Goal: Task Accomplishment & Management: Use online tool/utility

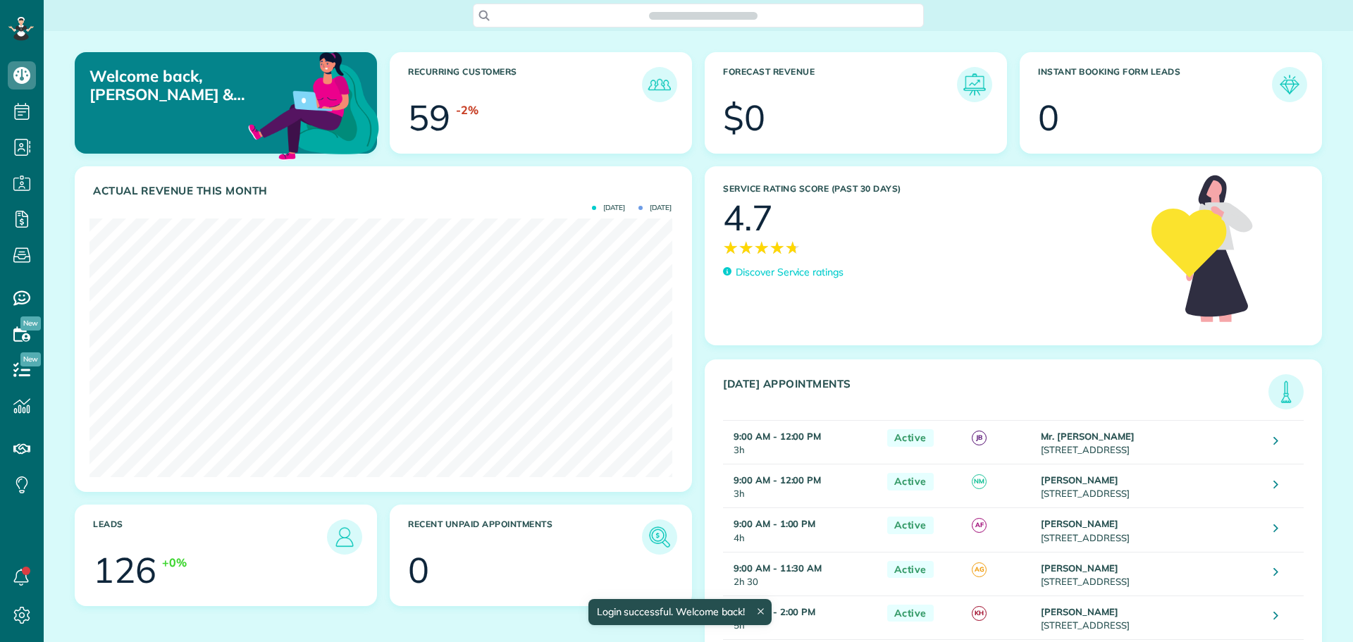
scroll to position [259, 582]
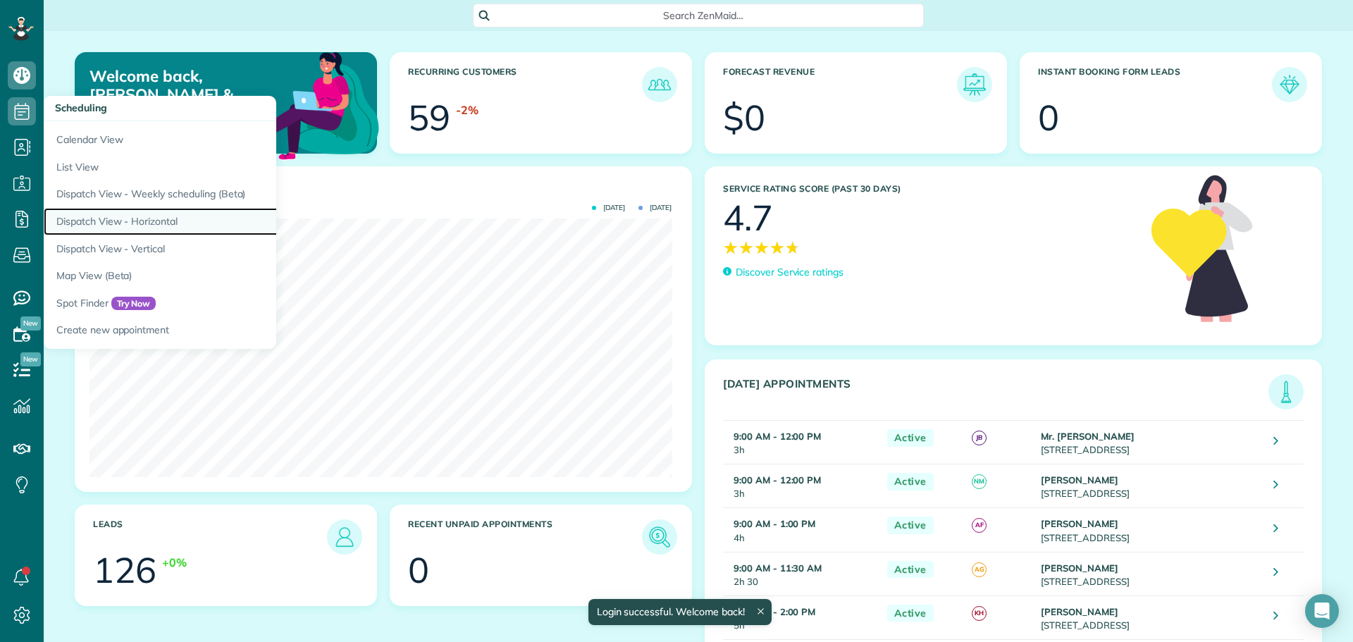
click at [109, 215] on link "Dispatch View - Horizontal" at bounding box center [220, 221] width 352 height 27
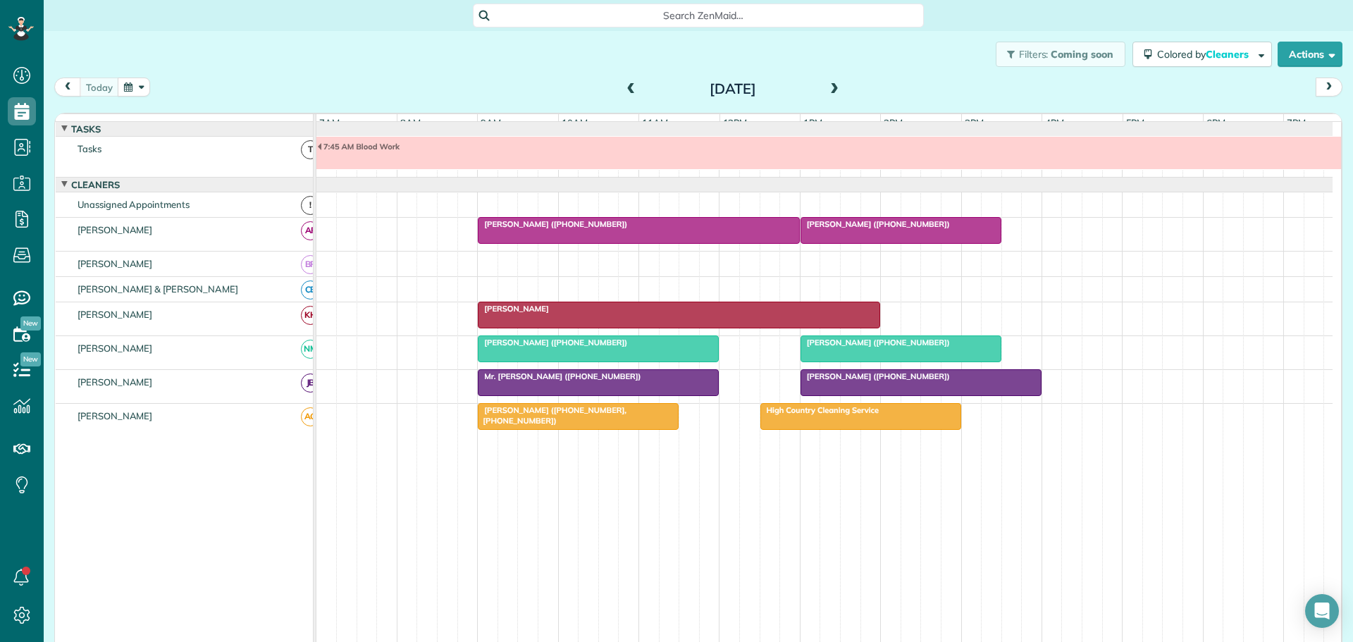
scroll to position [11, 0]
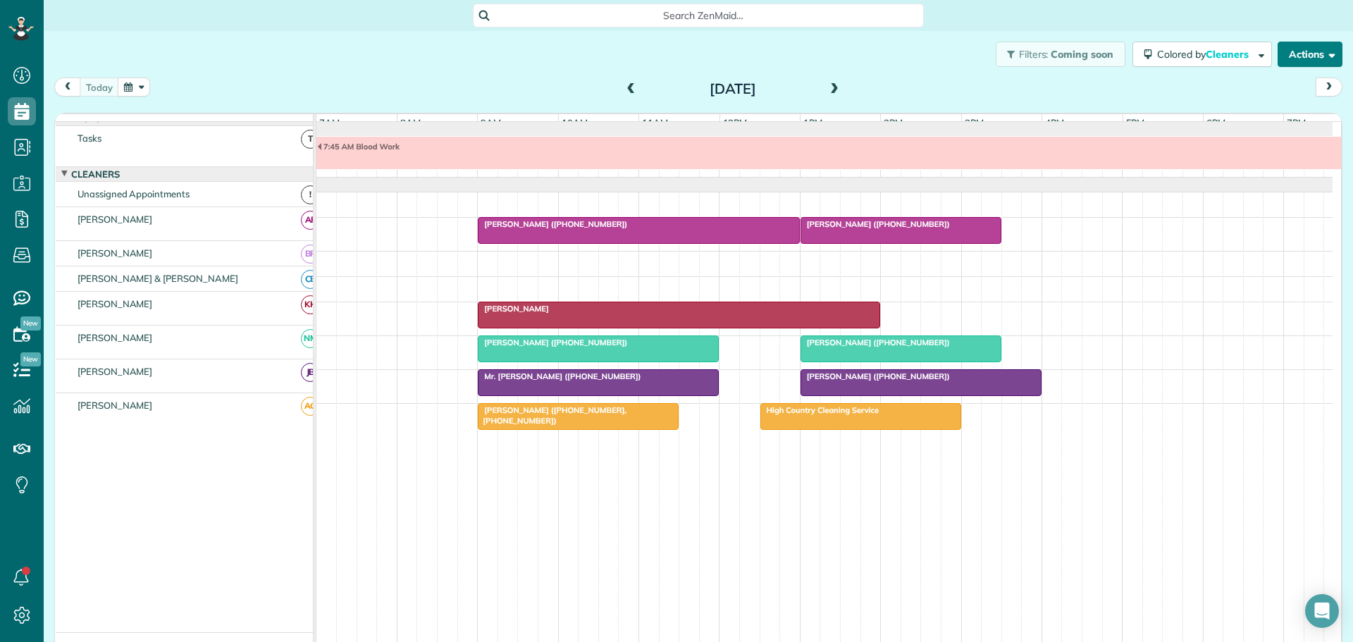
click at [1307, 53] on button "Actions" at bounding box center [1310, 54] width 65 height 25
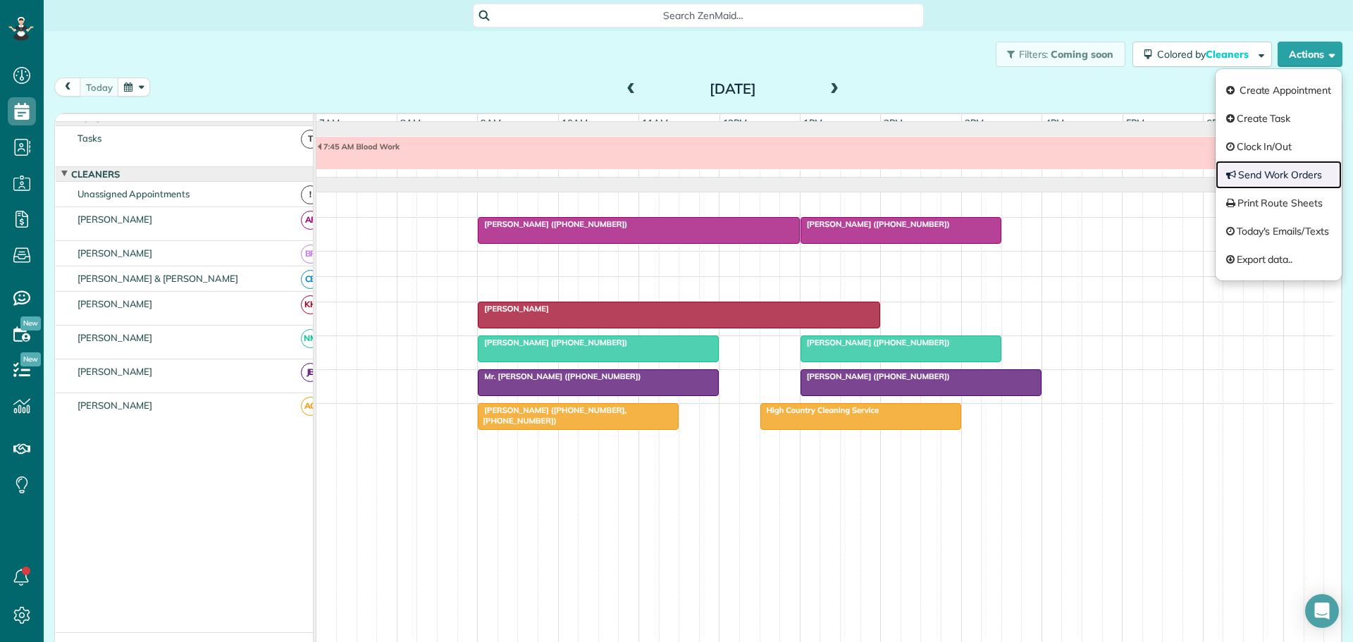
click at [1288, 176] on link "Send Work Orders" at bounding box center [1279, 175] width 126 height 28
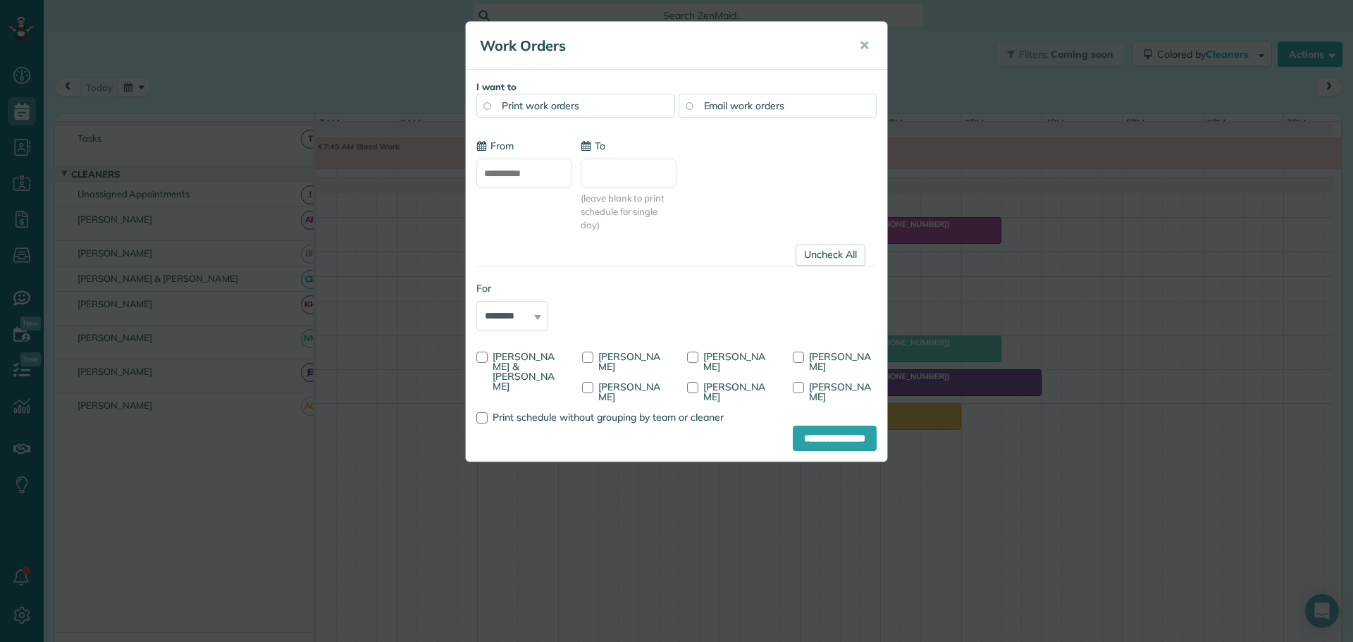
type input "**********"
click at [484, 353] on div at bounding box center [482, 357] width 11 height 11
click at [585, 357] on div at bounding box center [587, 357] width 11 height 11
click at [584, 386] on div at bounding box center [587, 387] width 11 height 11
click at [835, 426] on input "**********" at bounding box center [835, 438] width 84 height 25
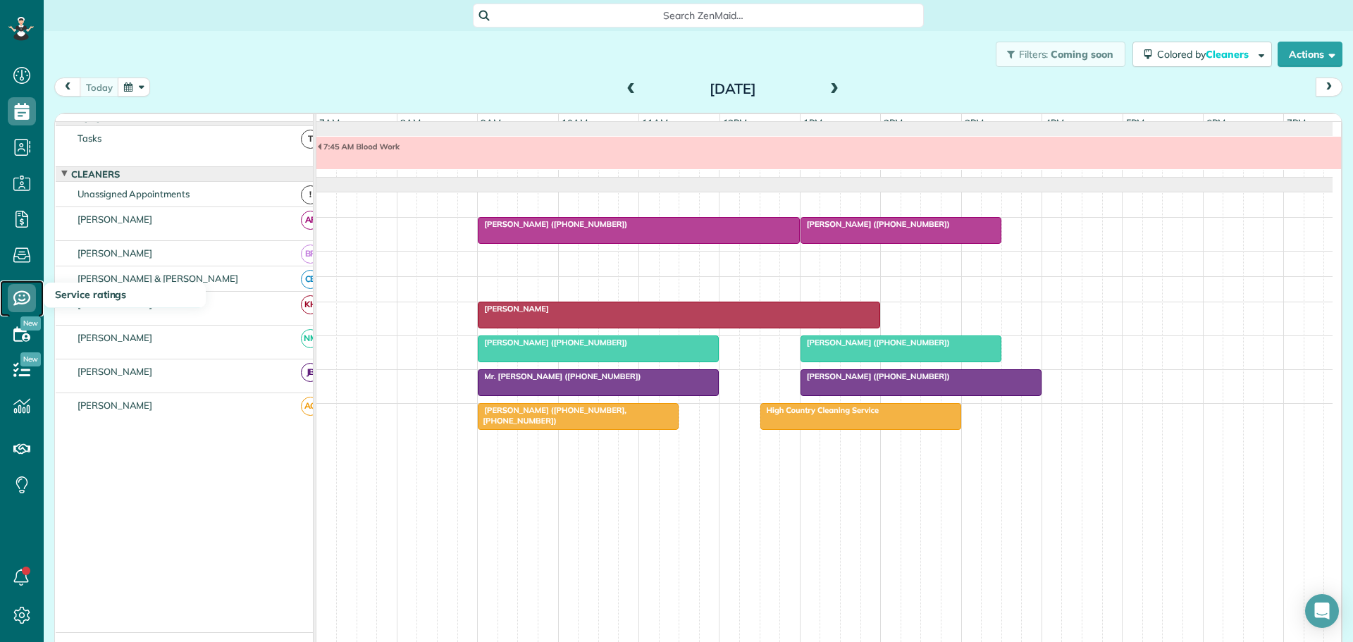
click at [21, 295] on icon at bounding box center [22, 298] width 28 height 28
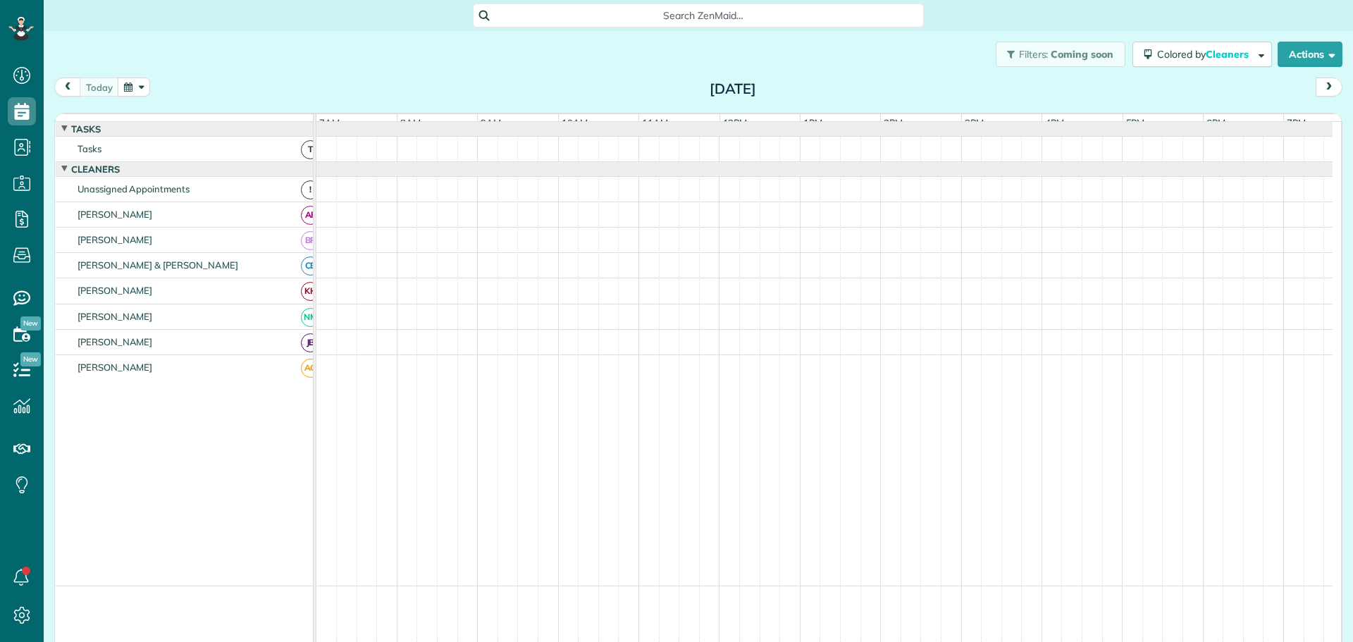
scroll to position [6, 6]
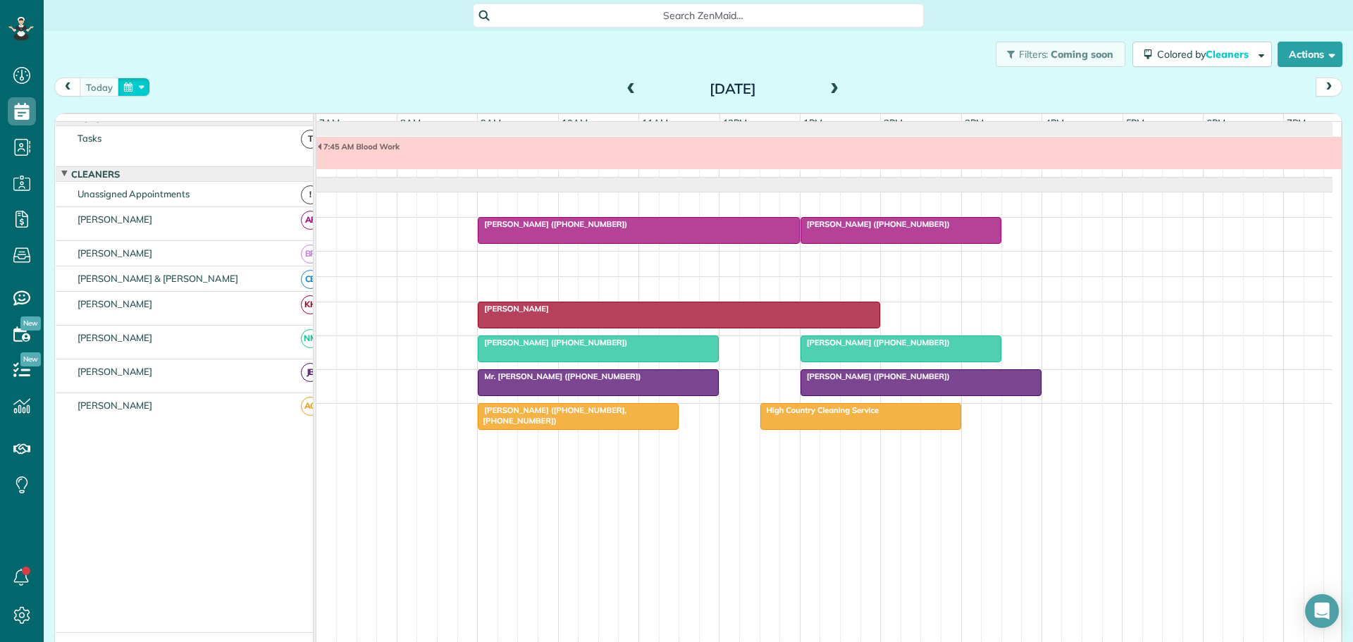
click at [133, 83] on button "button" at bounding box center [134, 87] width 32 height 19
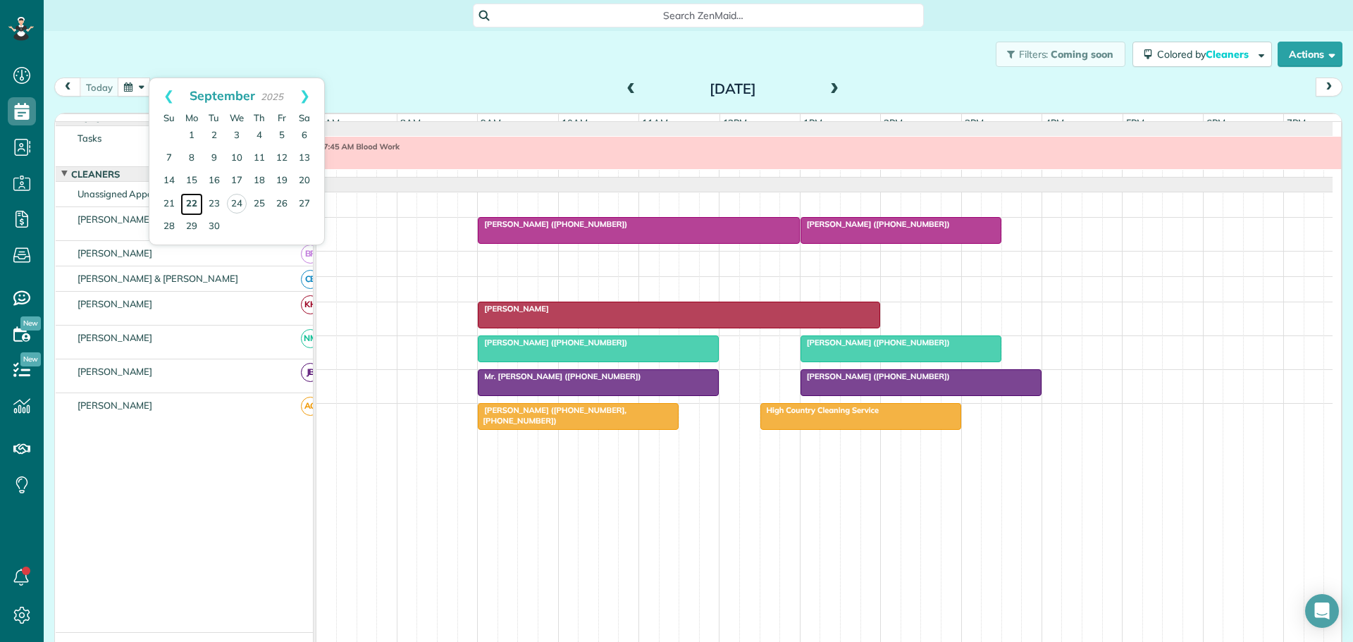
click at [192, 200] on link "22" at bounding box center [191, 204] width 23 height 23
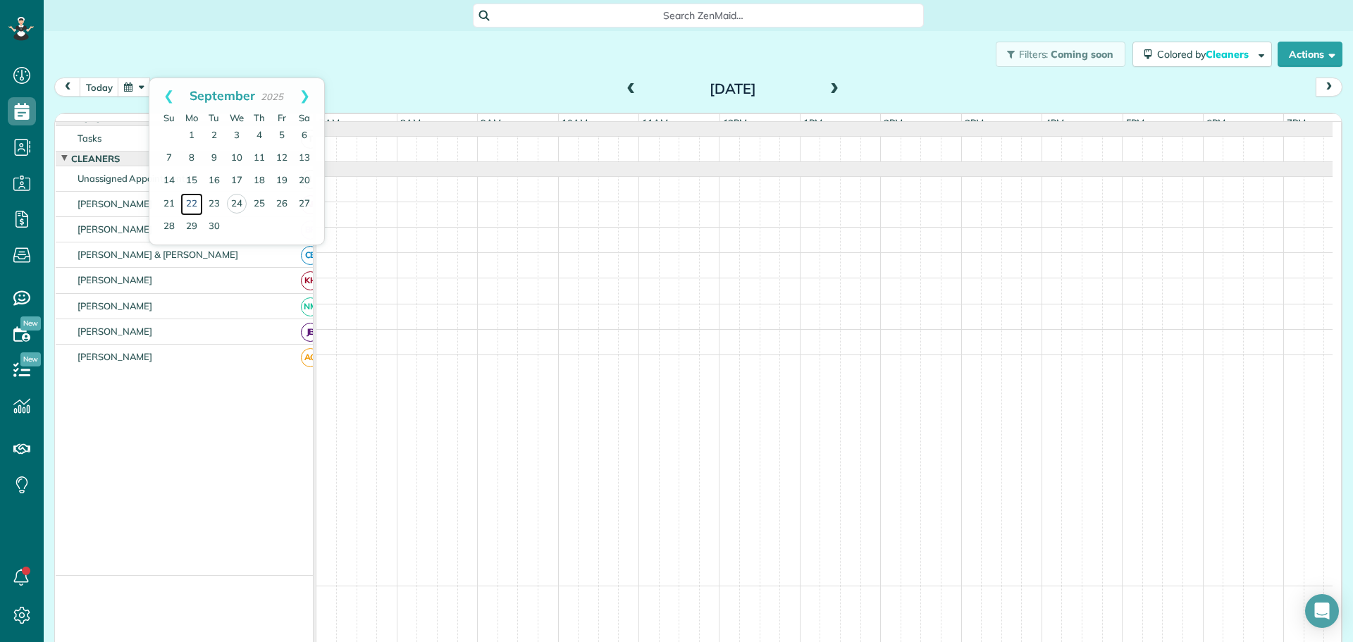
scroll to position [0, 0]
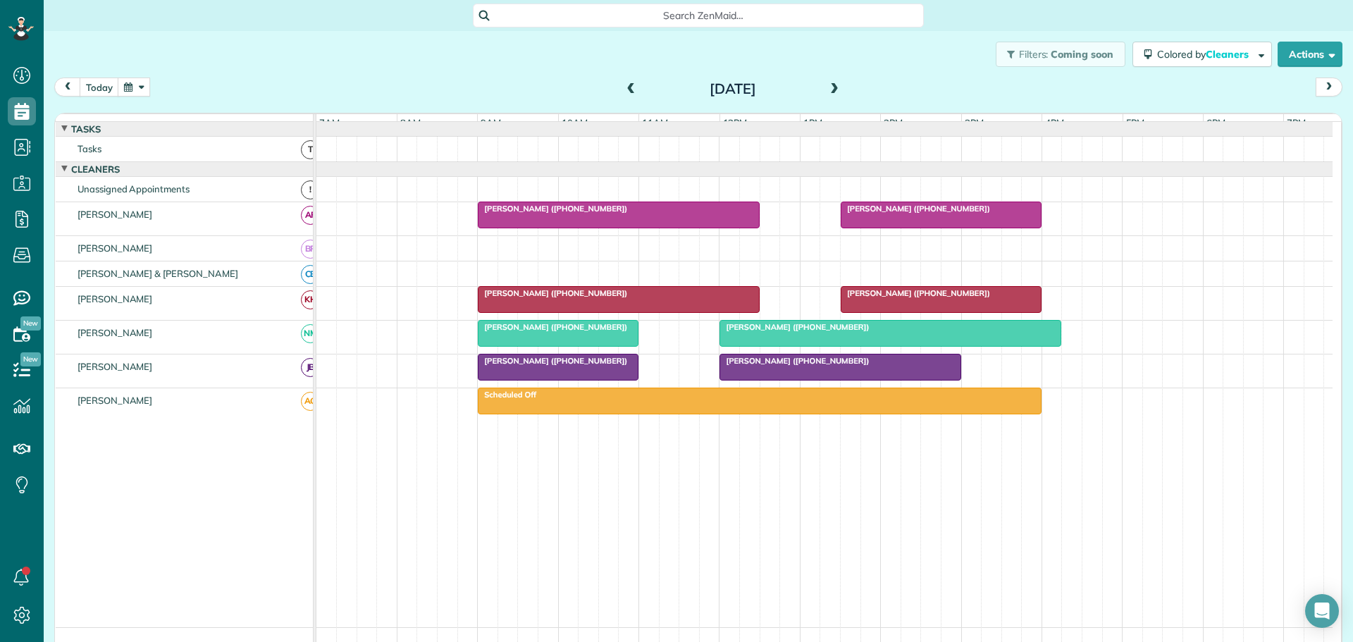
click at [745, 366] on span "[PERSON_NAME] ([PHONE_NUMBER])" at bounding box center [794, 361] width 151 height 10
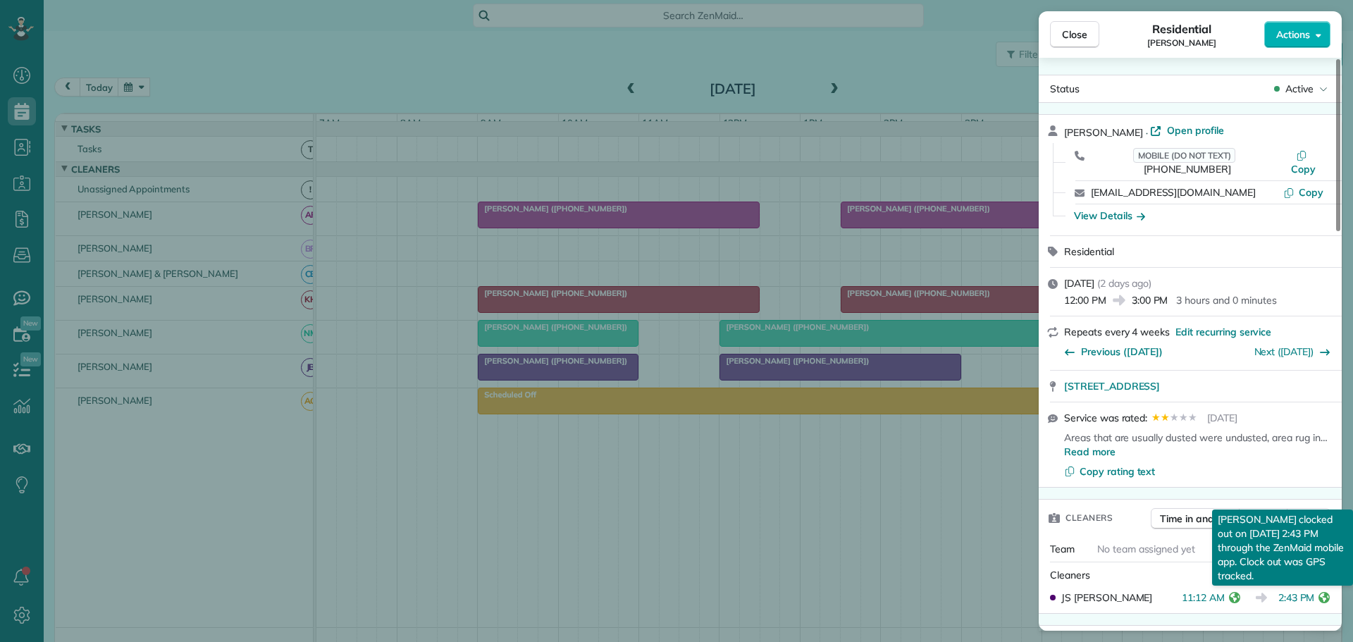
click at [1325, 592] on icon "reset" at bounding box center [1324, 597] width 11 height 11
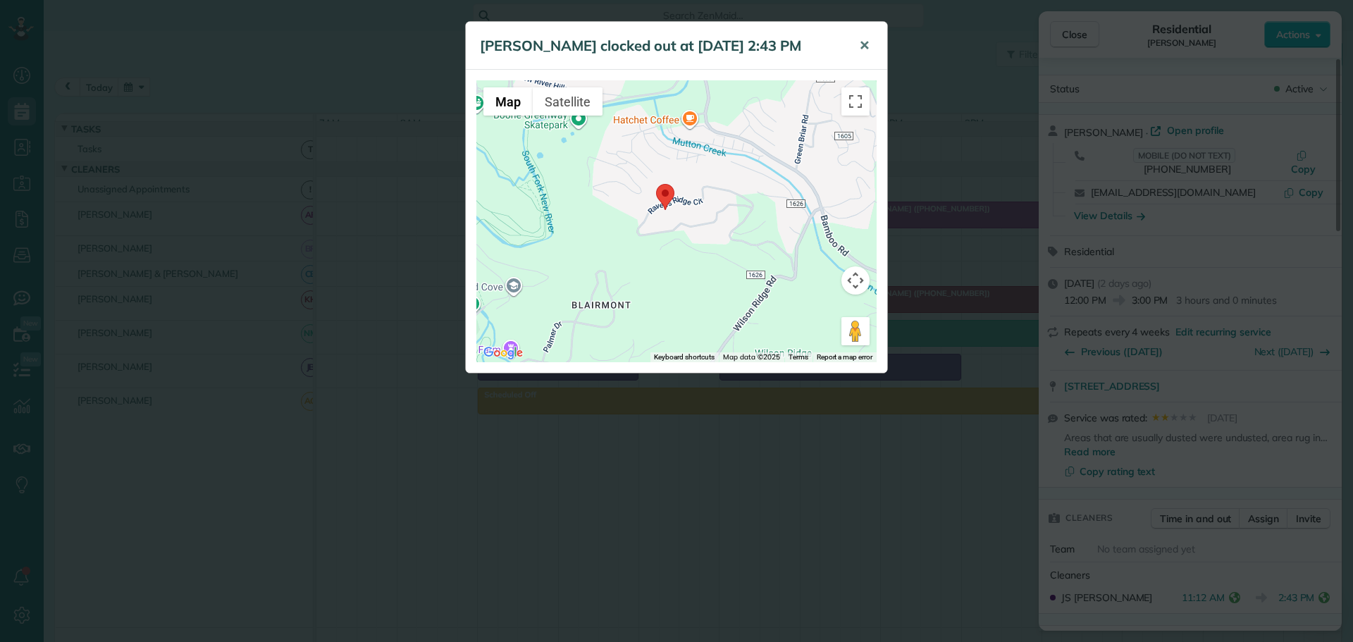
click at [867, 39] on span "✕" at bounding box center [864, 45] width 11 height 16
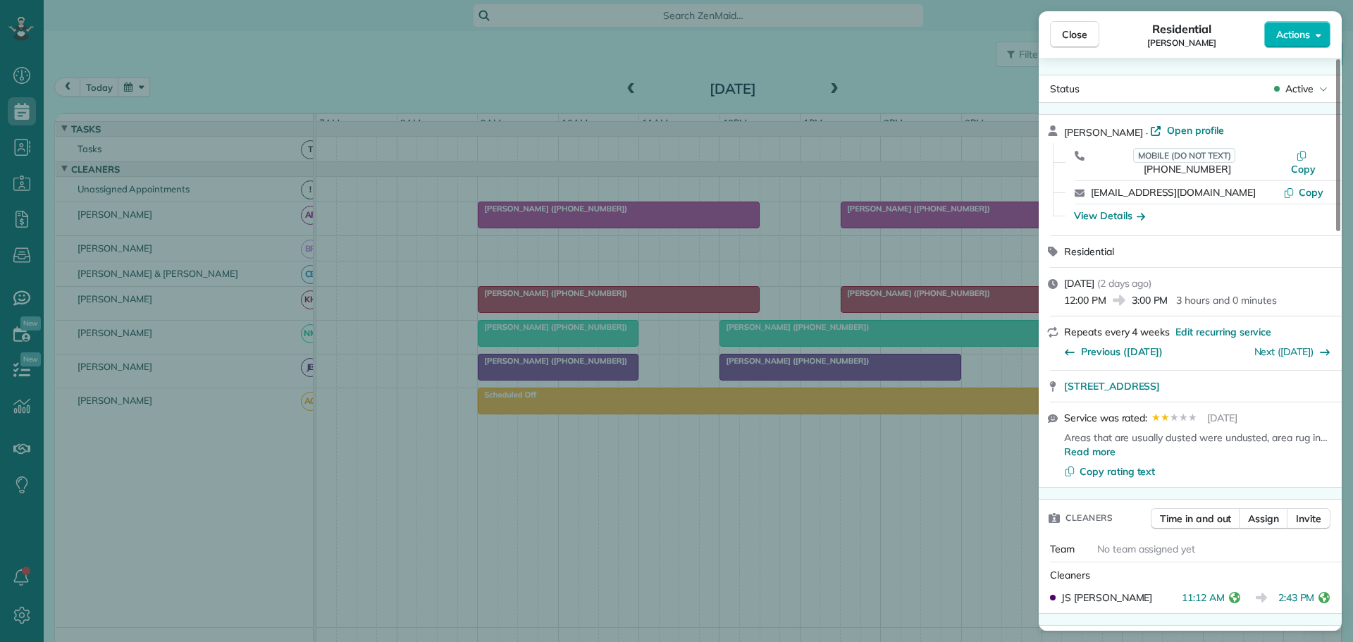
click at [1231, 592] on icon "reset" at bounding box center [1234, 597] width 11 height 11
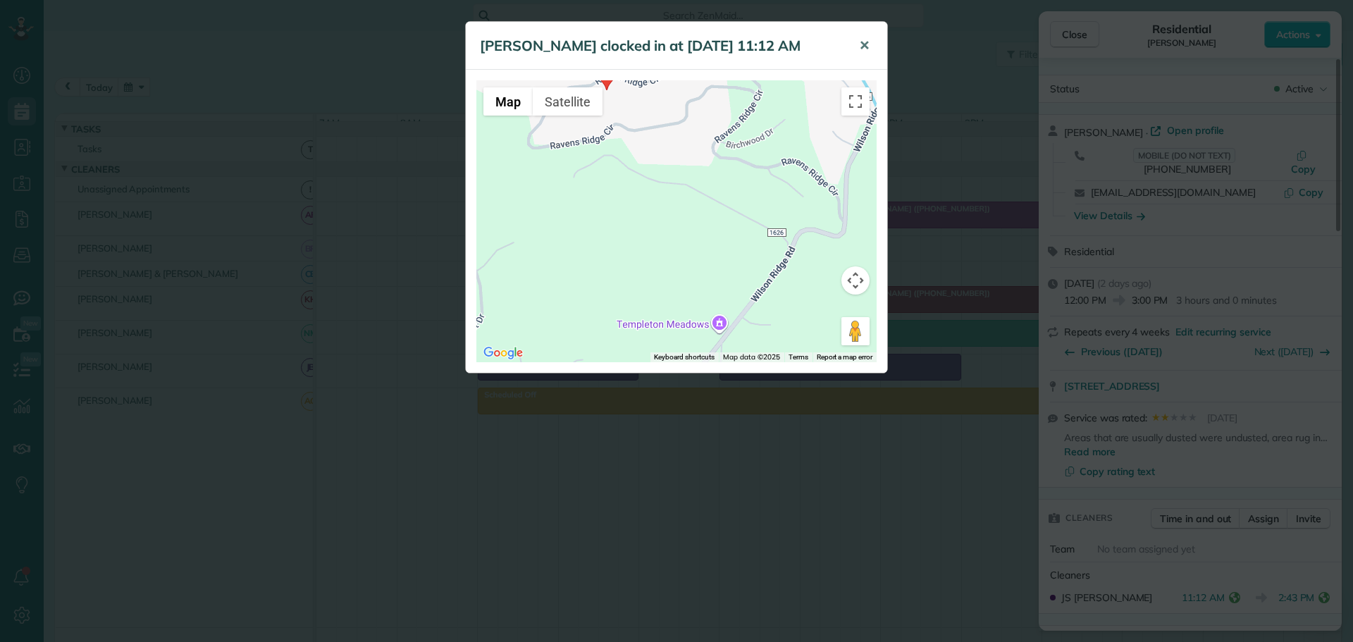
click at [866, 44] on span "✕" at bounding box center [864, 45] width 11 height 16
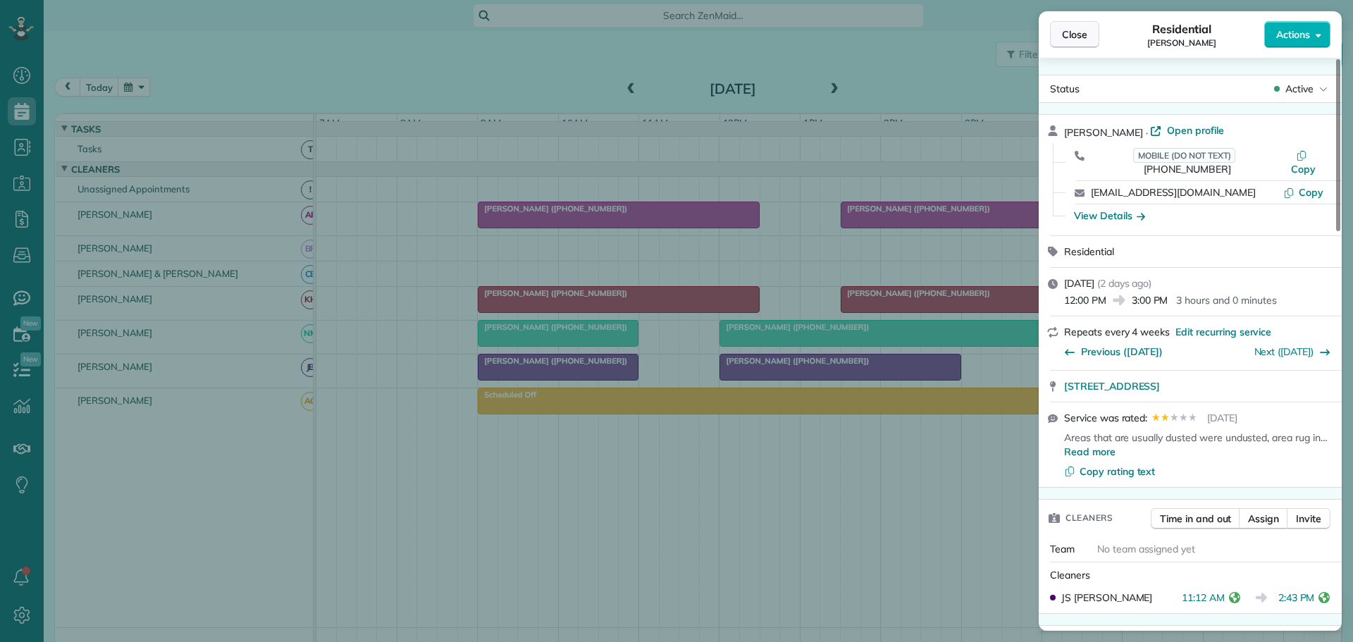
click at [1069, 32] on span "Close" at bounding box center [1074, 34] width 25 height 14
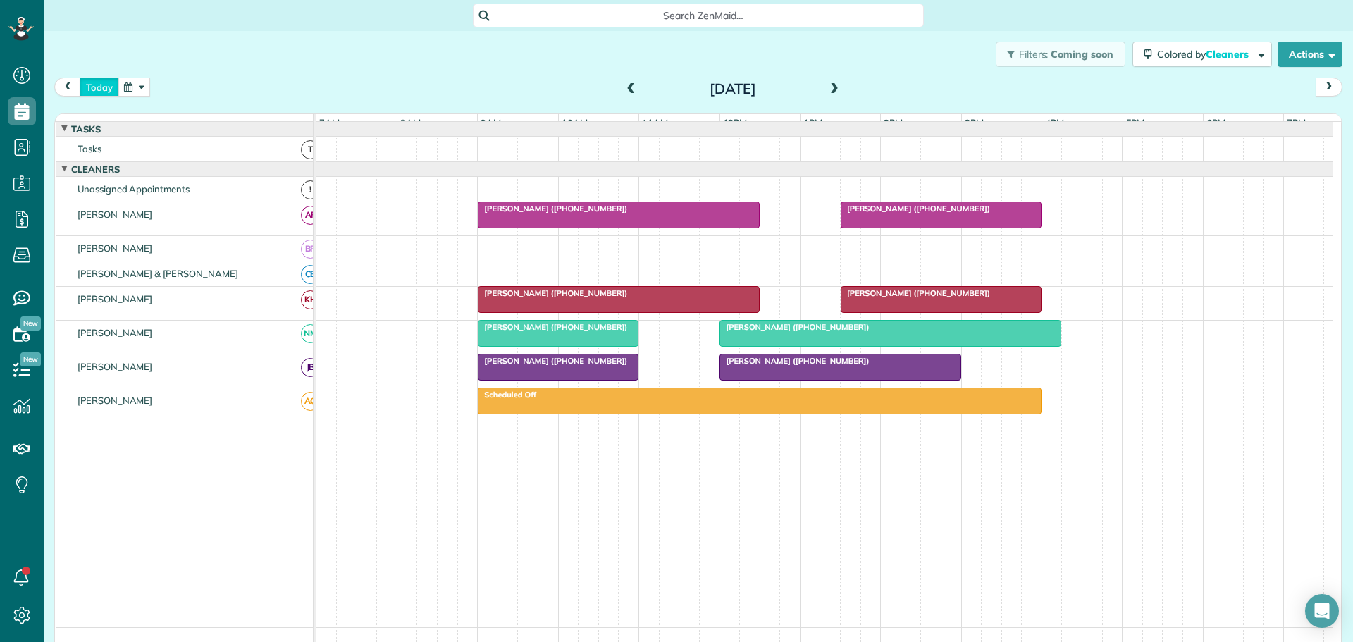
click at [103, 85] on button "today" at bounding box center [99, 87] width 39 height 19
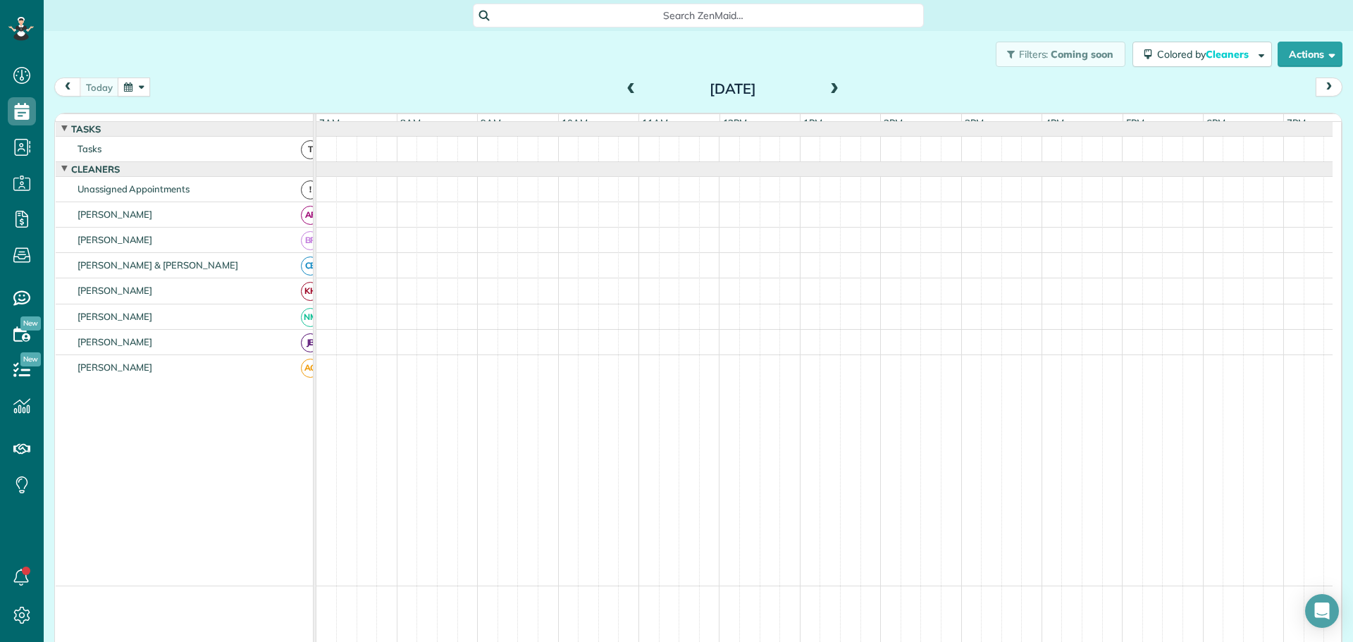
scroll to position [11, 0]
